Goal: Task Accomplishment & Management: Use online tool/utility

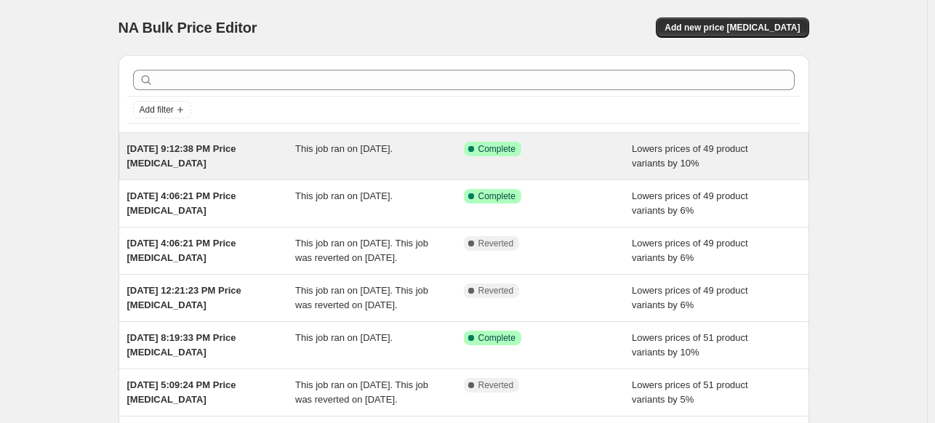
click at [230, 148] on span "Oct 3, 2025, 9:12:38 PM Price change job" at bounding box center [181, 155] width 109 height 25
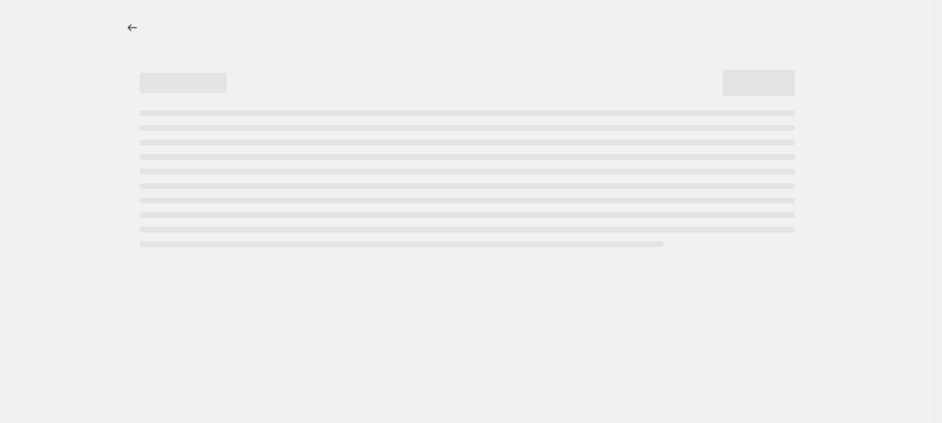
select select "percentage"
select select "no_change"
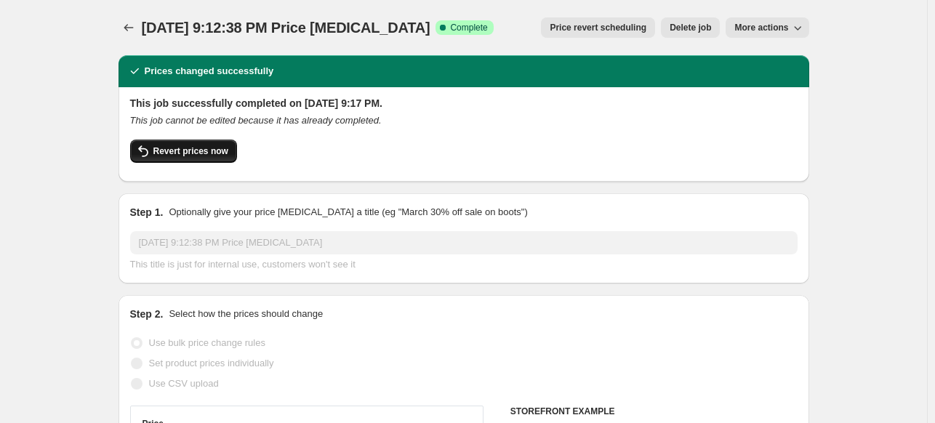
click at [224, 149] on span "Revert prices now" at bounding box center [190, 151] width 75 height 12
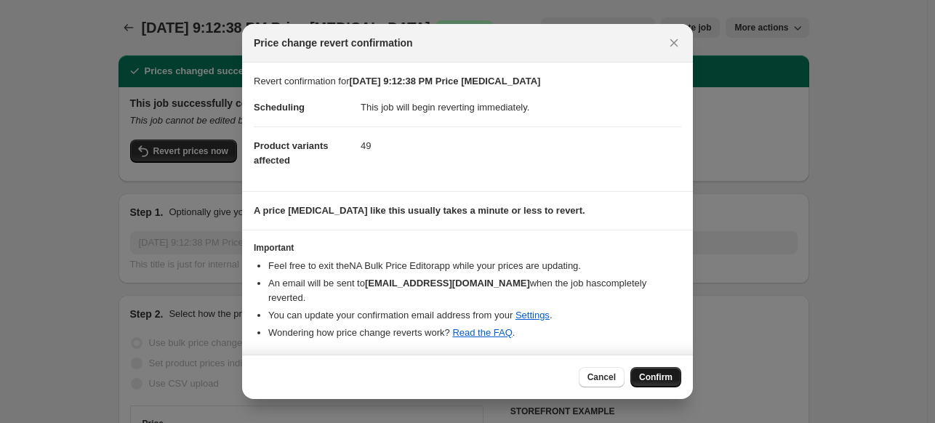
click at [652, 376] on span "Confirm" at bounding box center [655, 377] width 33 height 12
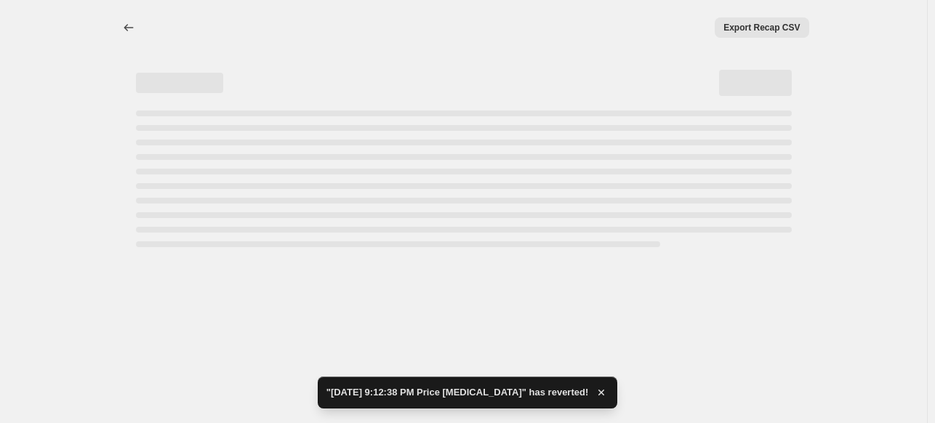
select select "percentage"
select select "no_change"
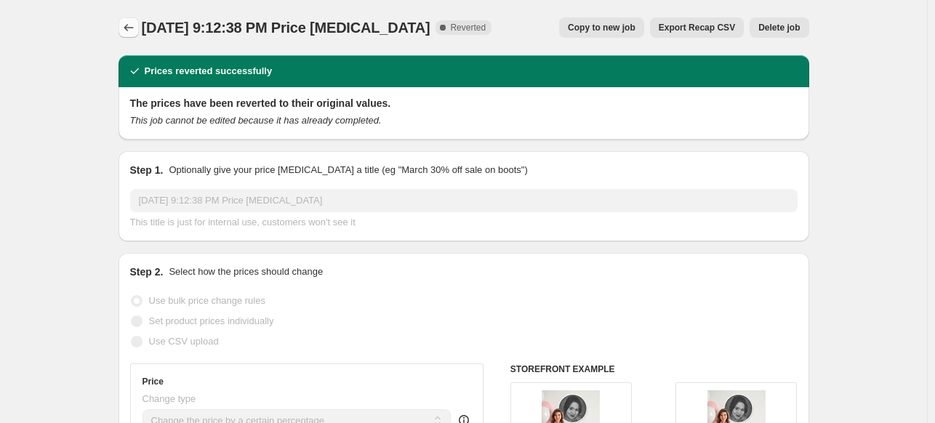
click at [128, 30] on icon "Price change jobs" at bounding box center [128, 27] width 15 height 15
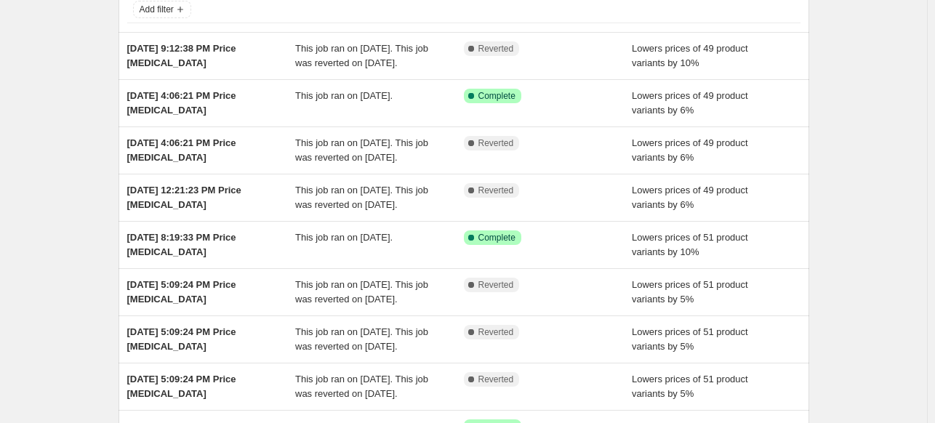
scroll to position [102, 0]
